Goal: Book appointment/travel/reservation

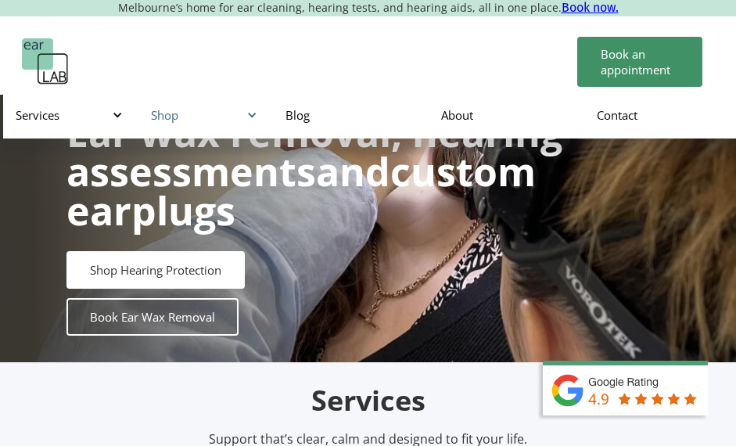
click at [171, 121] on div "Shop" at bounding box center [203, 115] width 104 height 16
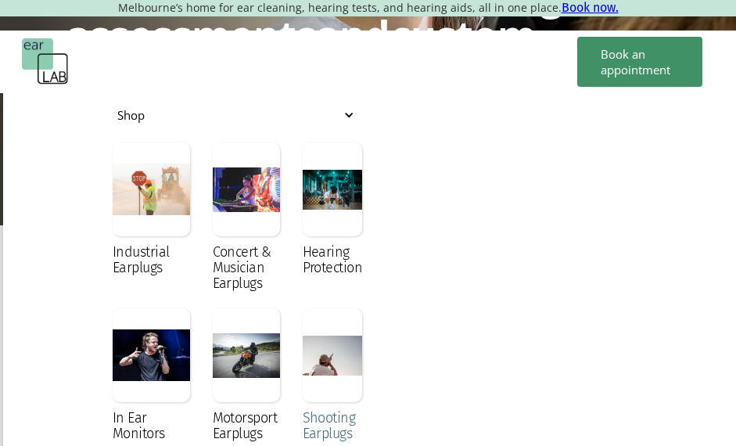
scroll to position [78, 0]
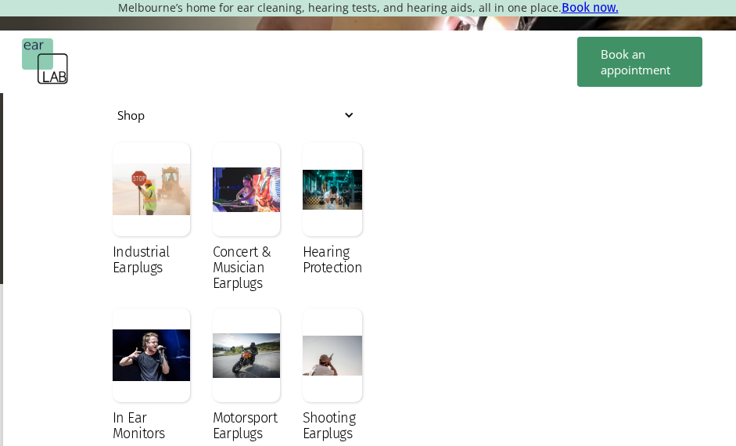
click at [634, 373] on nav "Services Microsuction Unblocking your ears in the safest, fastest way possible.…" at bounding box center [371, 453] width 736 height 723
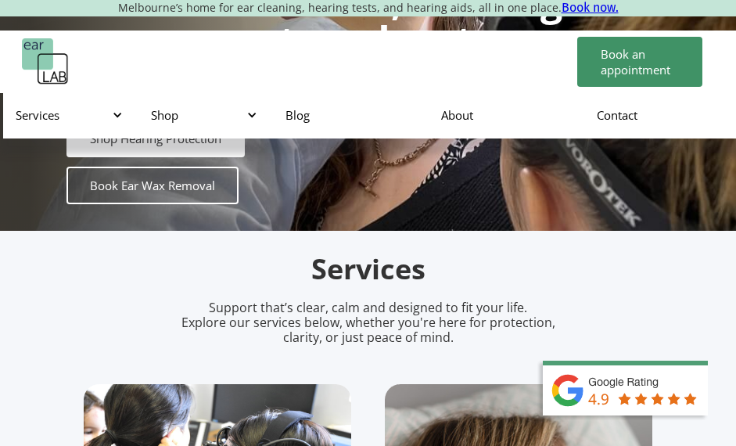
scroll to position [0, 0]
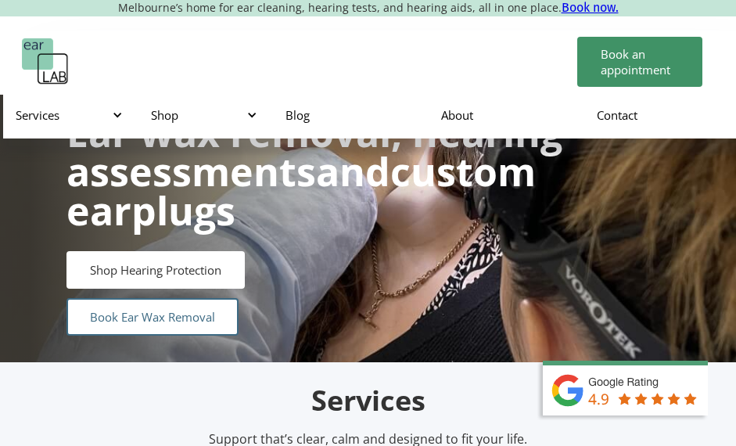
click at [167, 323] on link "Book Ear Wax Removal" at bounding box center [153, 317] width 172 height 38
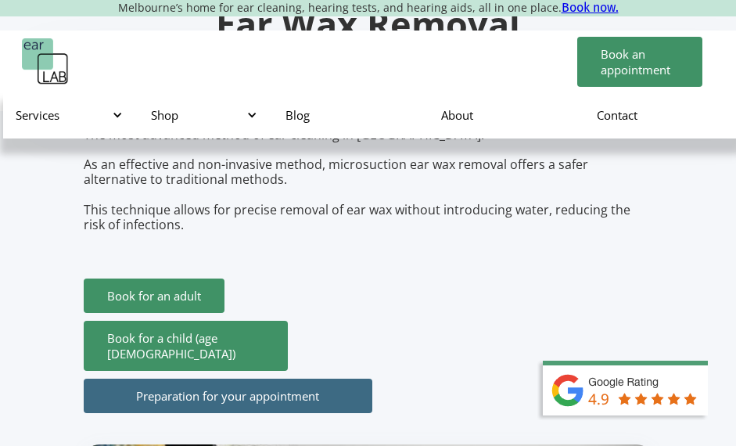
scroll to position [78, 0]
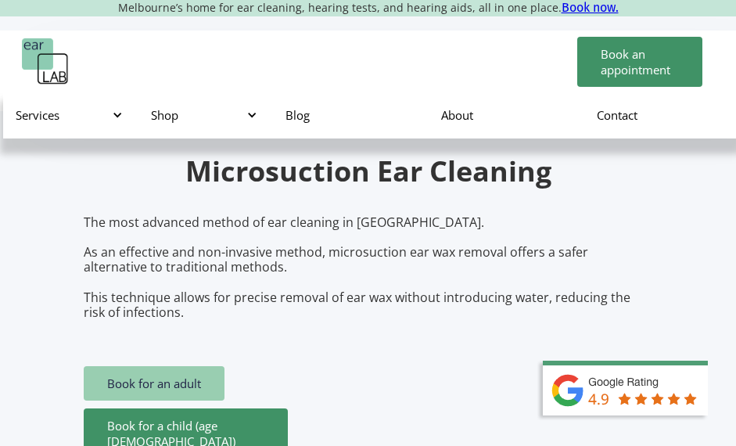
drag, startPoint x: 149, startPoint y: 392, endPoint x: 184, endPoint y: 383, distance: 35.5
click at [149, 392] on link "Book for an adult" at bounding box center [154, 383] width 141 height 34
